Goal: Check status: Check status

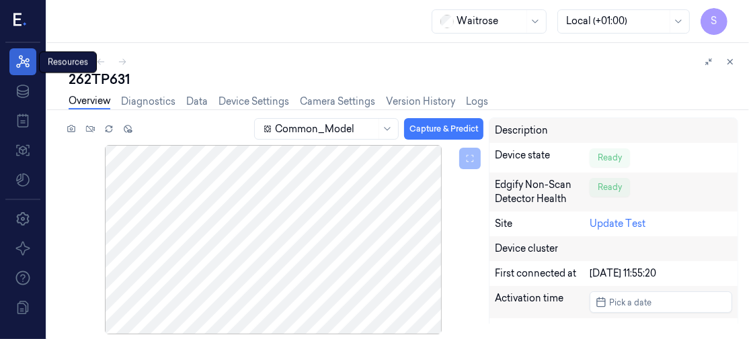
click at [28, 52] on link "Resources" at bounding box center [22, 61] width 27 height 27
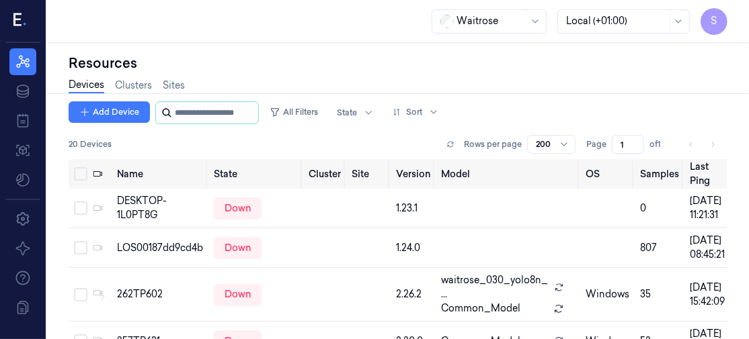
click at [180, 104] on input "string" at bounding box center [215, 113] width 81 height 22
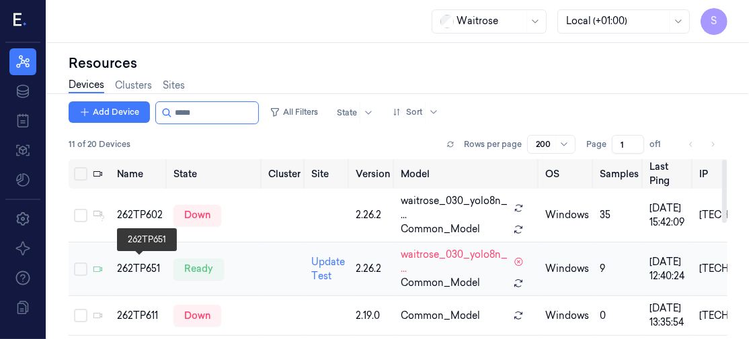
type input "*****"
click at [136, 262] on div "262TP651" at bounding box center [140, 269] width 46 height 14
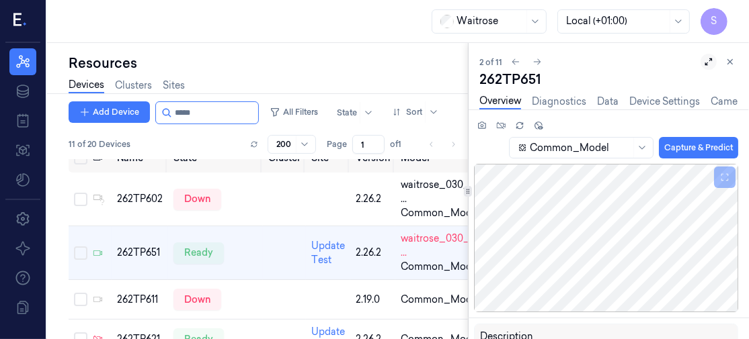
click at [709, 58] on icon at bounding box center [708, 61] width 9 height 9
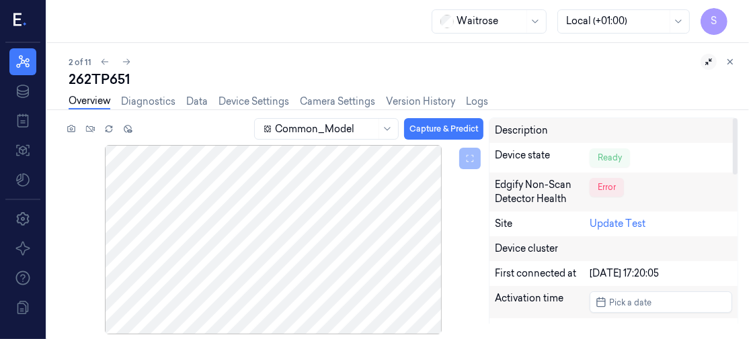
drag, startPoint x: 733, startPoint y: 132, endPoint x: 731, endPoint y: 56, distance: 76.0
click at [733, 118] on div at bounding box center [735, 146] width 5 height 56
click at [387, 126] on icon at bounding box center [387, 129] width 11 height 11
click at [520, 55] on div "2 of 11" at bounding box center [404, 62] width 670 height 16
